Goal: Task Accomplishment & Management: Manage account settings

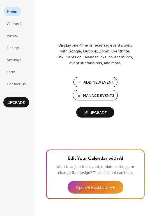
click at [86, 96] on span "Manage Events" at bounding box center [98, 96] width 31 height 6
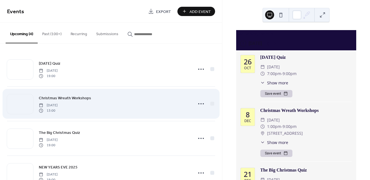
scroll to position [19, 0]
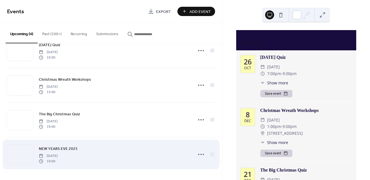
click at [58, 157] on span "[DATE]" at bounding box center [48, 155] width 19 height 5
click at [80, 147] on div "NEW YEARS EVE 2025 [DATE] 19:00" at bounding box center [114, 154] width 151 height 18
click at [198, 153] on icon at bounding box center [200, 154] width 9 height 9
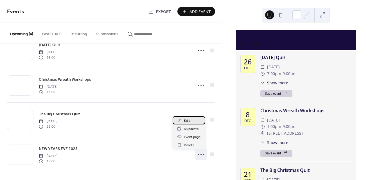
click at [189, 119] on span "Edit" at bounding box center [187, 121] width 6 height 6
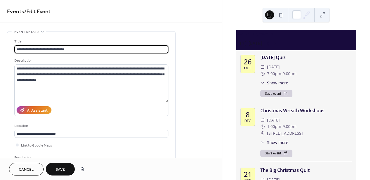
type input "**********"
click at [62, 167] on span "Save" at bounding box center [60, 170] width 9 height 6
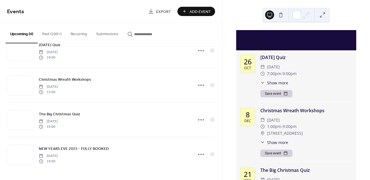
scroll to position [111, 0]
